Goal: Task Accomplishment & Management: Manage account settings

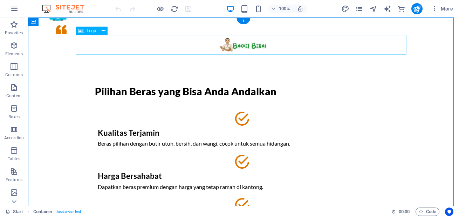
click at [246, 46] on div at bounding box center [243, 45] width 331 height 20
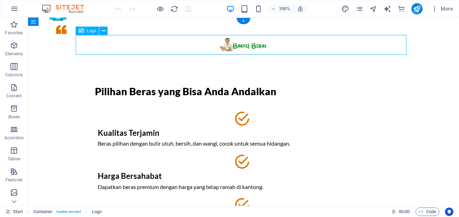
click at [246, 46] on div at bounding box center [243, 45] width 331 height 20
select select "px"
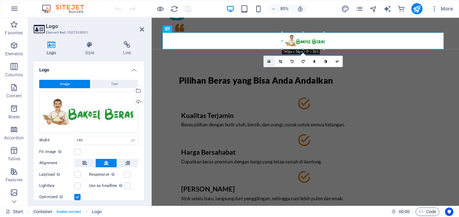
click at [270, 62] on icon at bounding box center [269, 61] width 3 height 4
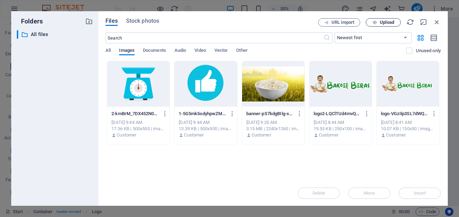
click at [383, 24] on span "Upload" at bounding box center [387, 22] width 14 height 4
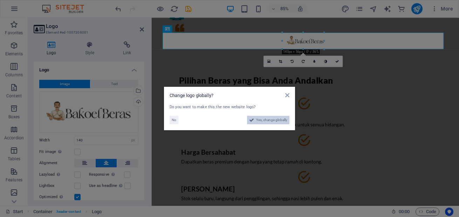
drag, startPoint x: 269, startPoint y: 122, endPoint x: 285, endPoint y: 308, distance: 186.9
click at [269, 122] on span "Yes, change globally" at bounding box center [271, 120] width 31 height 8
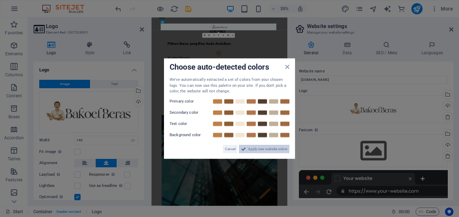
click at [270, 149] on span "Apply new website colors" at bounding box center [267, 149] width 39 height 8
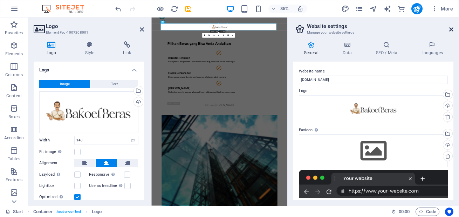
click at [452, 28] on icon at bounding box center [451, 30] width 4 height 6
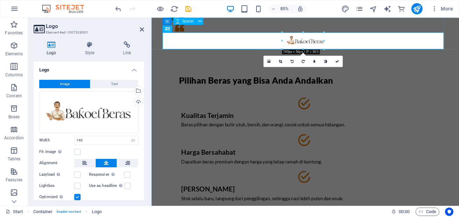
click at [459, 26] on div at bounding box center [332, 27] width 331 height 18
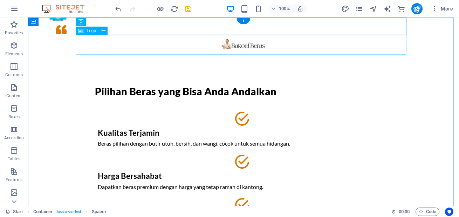
click at [234, 48] on div at bounding box center [243, 45] width 331 height 20
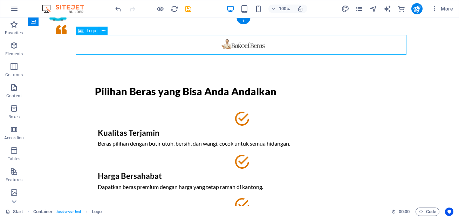
click at [234, 48] on div at bounding box center [243, 45] width 331 height 20
select select "px"
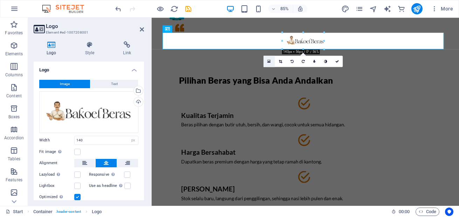
click at [268, 63] on icon at bounding box center [269, 61] width 3 height 4
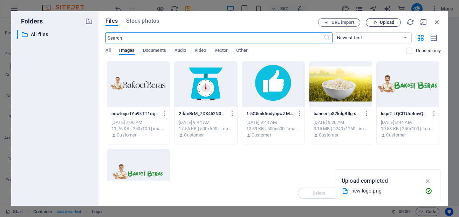
click at [386, 24] on span "Upload" at bounding box center [387, 22] width 14 height 4
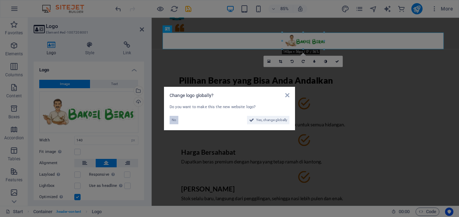
click at [173, 120] on span "No" at bounding box center [174, 120] width 5 height 8
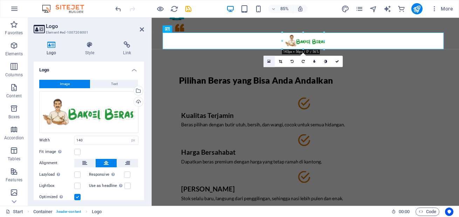
click at [270, 64] on link at bounding box center [269, 61] width 11 height 11
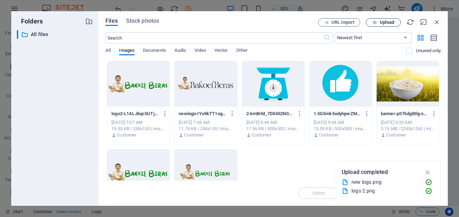
click at [385, 24] on span "Upload" at bounding box center [387, 22] width 14 height 4
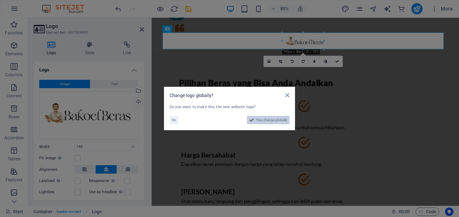
click at [273, 120] on span "Yes, change globally" at bounding box center [271, 120] width 31 height 8
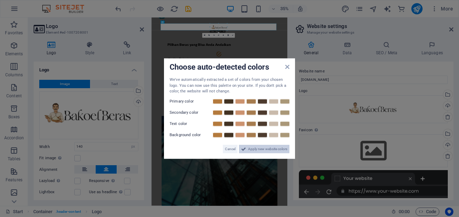
click at [280, 151] on span "Apply new website colors" at bounding box center [267, 149] width 39 height 8
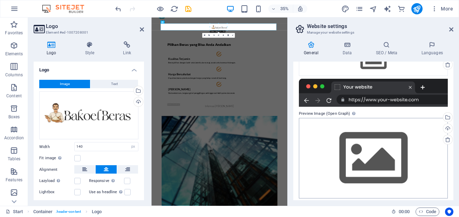
scroll to position [95, 0]
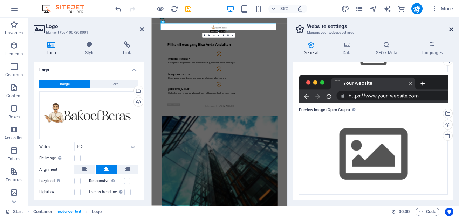
click at [450, 29] on icon at bounding box center [451, 30] width 4 height 6
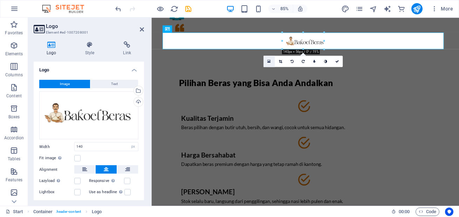
click at [270, 62] on icon at bounding box center [269, 61] width 3 height 4
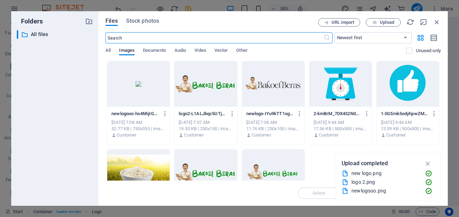
click at [165, 88] on div at bounding box center [138, 84] width 62 height 46
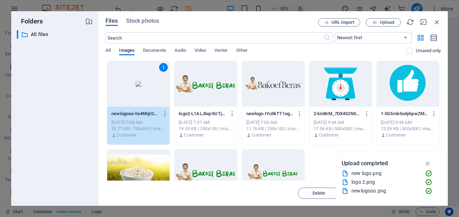
click at [165, 88] on div "1" at bounding box center [138, 84] width 62 height 46
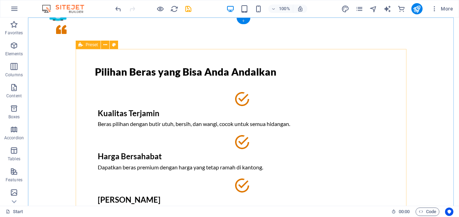
click at [244, 22] on div "+" at bounding box center [244, 21] width 14 height 6
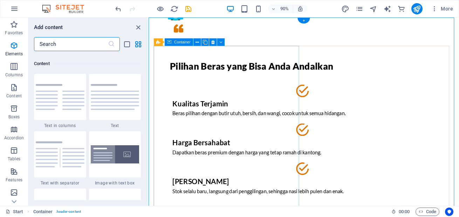
scroll to position [1227, 0]
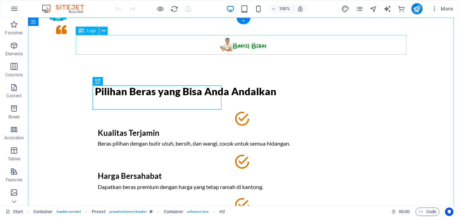
click at [237, 44] on div at bounding box center [243, 45] width 331 height 20
select select "px"
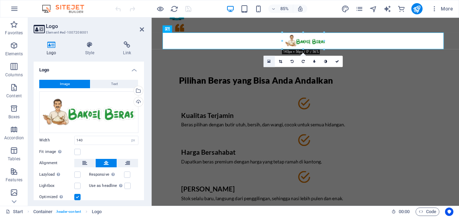
click at [270, 60] on icon at bounding box center [269, 61] width 3 height 4
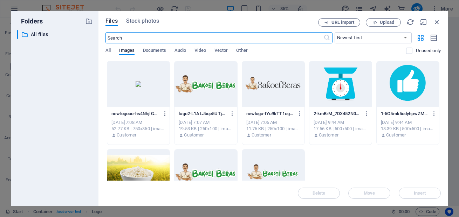
click at [169, 116] on icon "button" at bounding box center [165, 114] width 7 height 6
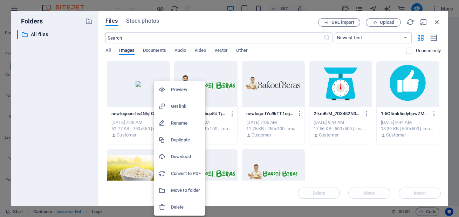
click at [182, 211] on h6 "Delete" at bounding box center [186, 207] width 30 height 8
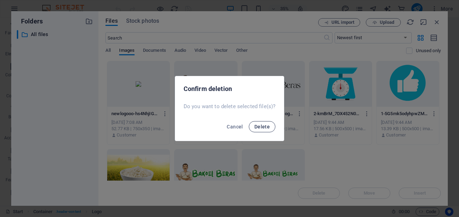
click at [263, 129] on span "Delete" at bounding box center [262, 127] width 15 height 6
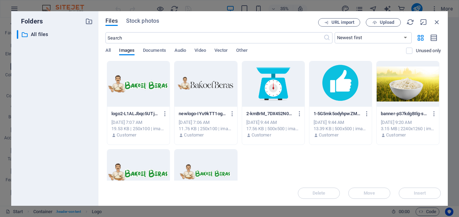
click at [229, 89] on div at bounding box center [206, 84] width 62 height 46
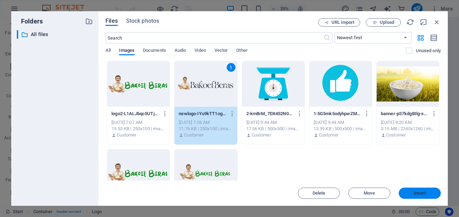
click at [424, 195] on span "Insert" at bounding box center [420, 193] width 12 height 4
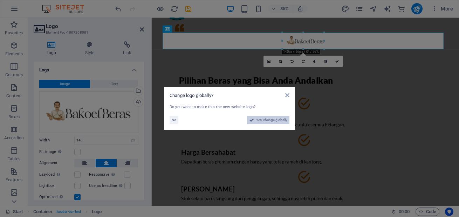
click at [272, 120] on span "Yes, change globally" at bounding box center [271, 120] width 31 height 8
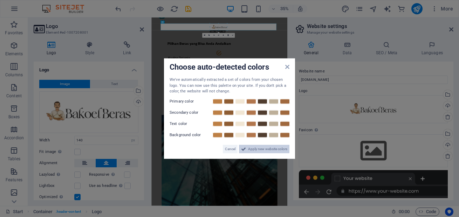
click at [277, 147] on span "Apply new website colors" at bounding box center [267, 149] width 39 height 8
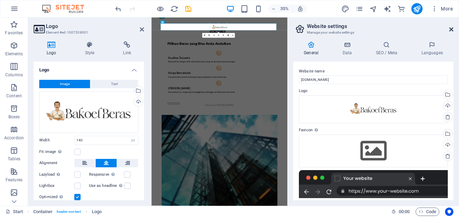
click at [450, 30] on icon at bounding box center [451, 30] width 4 height 6
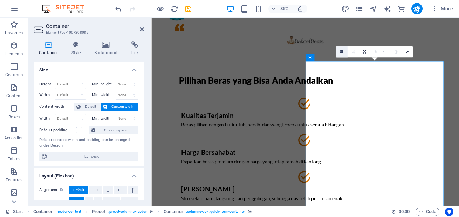
click at [342, 53] on icon at bounding box center [341, 52] width 3 height 4
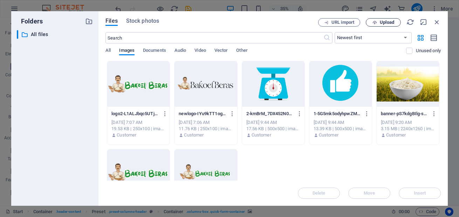
click at [377, 25] on icon "button" at bounding box center [375, 22] width 5 height 5
click at [382, 26] on button "Upload" at bounding box center [383, 22] width 35 height 8
click at [388, 25] on span "Upload" at bounding box center [387, 22] width 14 height 4
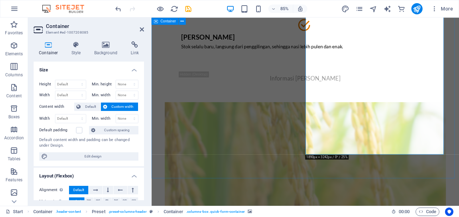
scroll to position [210, 0]
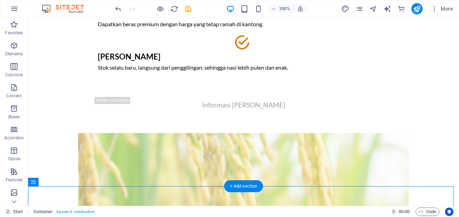
scroll to position [162, 0]
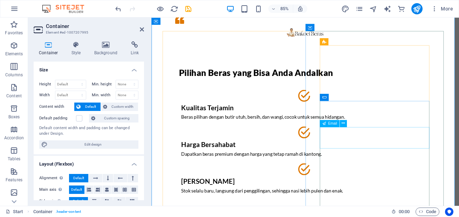
scroll to position [0, 0]
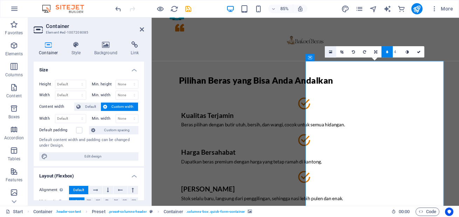
click at [332, 51] on link at bounding box center [330, 51] width 11 height 11
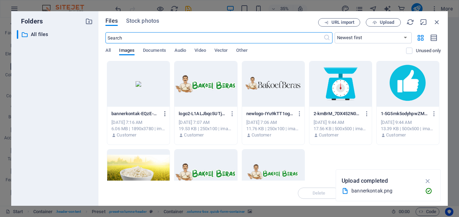
click at [169, 117] on button "button" at bounding box center [163, 113] width 9 height 11
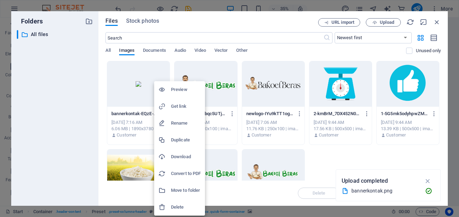
click at [182, 206] on h6 "Delete" at bounding box center [186, 207] width 30 height 8
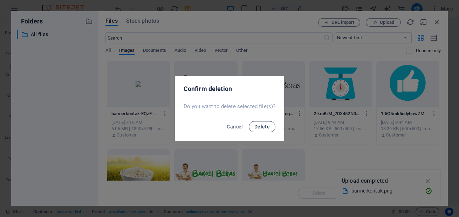
click at [262, 126] on span "Delete" at bounding box center [262, 127] width 15 height 6
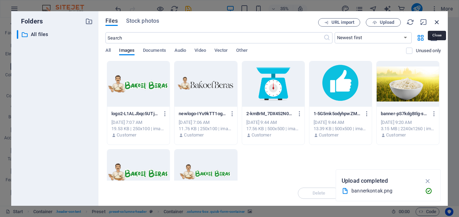
click at [437, 19] on icon "button" at bounding box center [437, 22] width 8 height 8
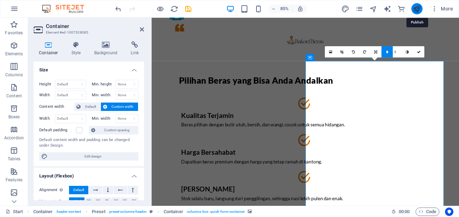
click at [416, 8] on icon "publish" at bounding box center [417, 9] width 8 height 8
checkbox input "false"
